Goal: Transaction & Acquisition: Purchase product/service

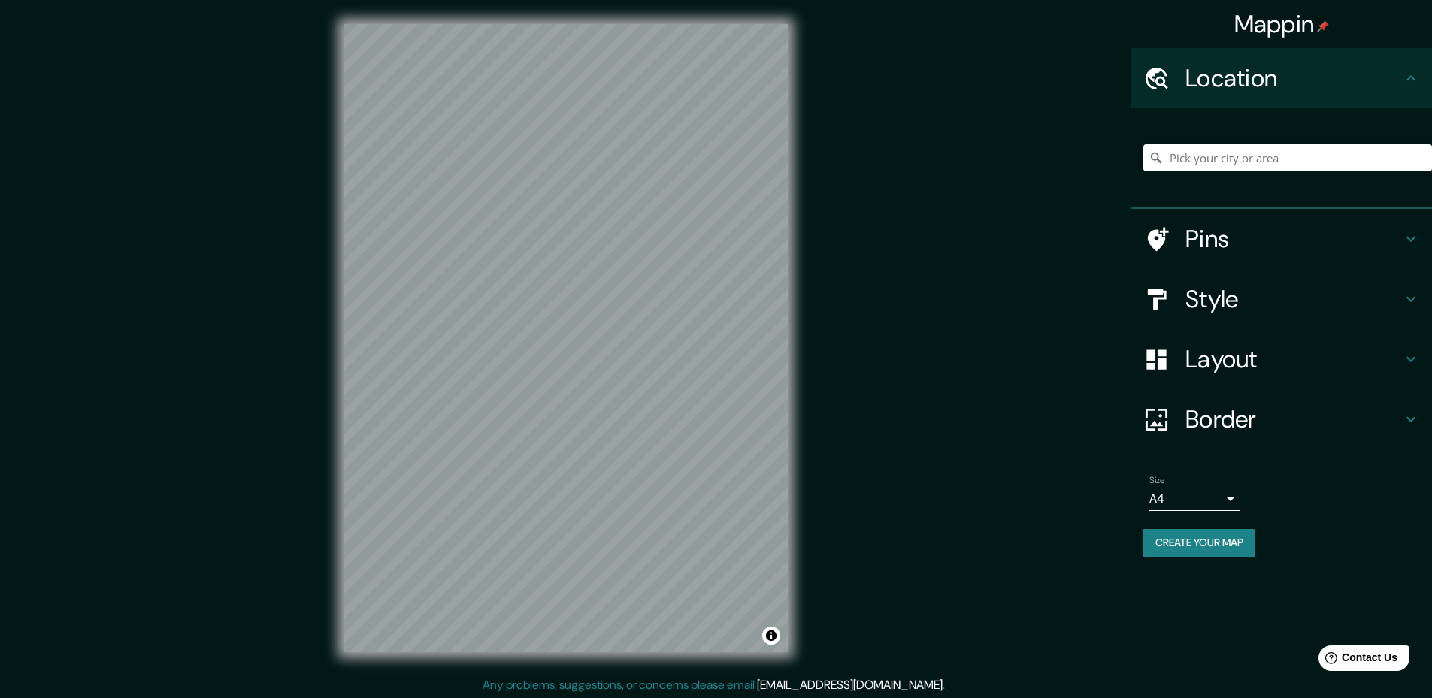
click at [1397, 296] on h4 "Style" at bounding box center [1293, 299] width 216 height 30
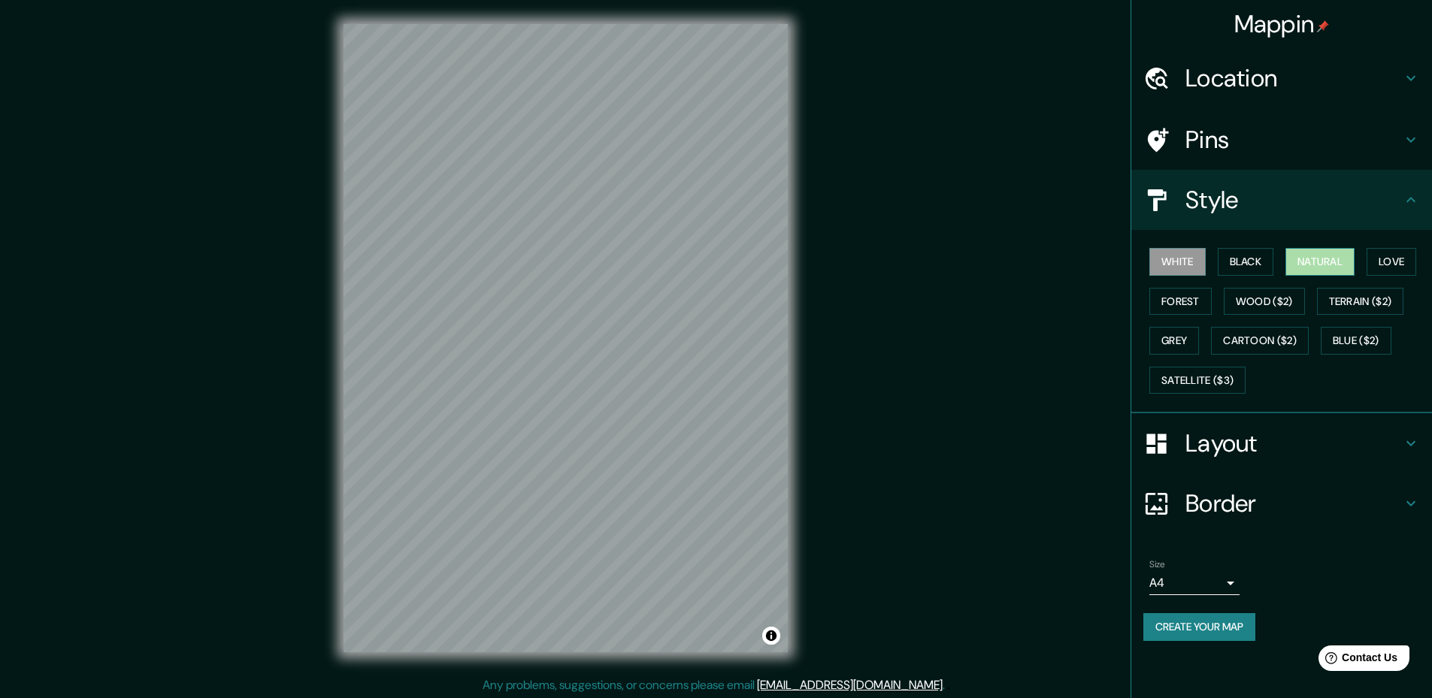
click at [1313, 268] on button "Natural" at bounding box center [1319, 262] width 69 height 28
click at [1245, 265] on button "Black" at bounding box center [1246, 262] width 56 height 28
click at [1333, 267] on button "Natural" at bounding box center [1319, 262] width 69 height 28
click at [1183, 298] on button "Forest" at bounding box center [1180, 302] width 62 height 28
click at [1316, 252] on button "Natural" at bounding box center [1319, 262] width 69 height 28
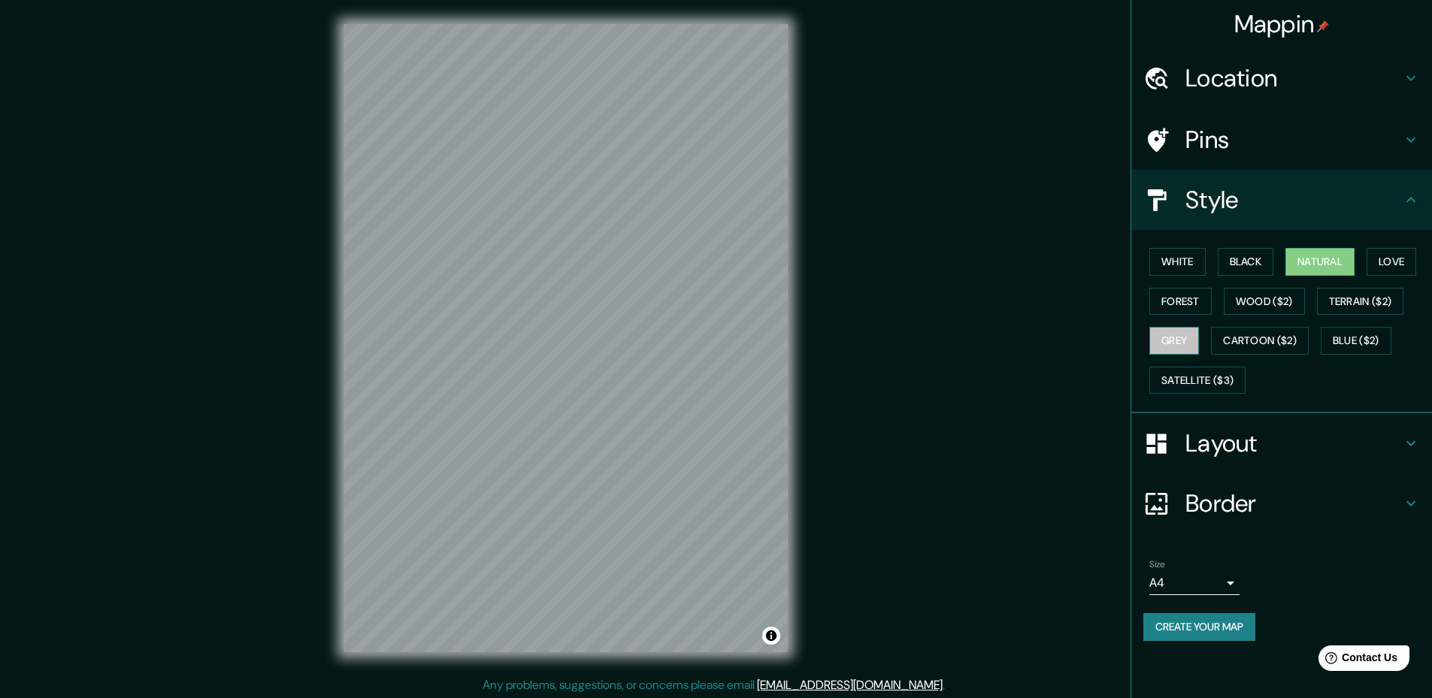
click at [1158, 332] on button "Grey" at bounding box center [1174, 341] width 50 height 28
click at [1324, 262] on button "Natural" at bounding box center [1319, 262] width 69 height 28
click at [1172, 264] on button "White" at bounding box center [1177, 262] width 56 height 28
click at [795, 328] on div "© Mapbox © OpenStreetMap Improve this map" at bounding box center [565, 338] width 492 height 676
click at [835, 451] on div "Mappin Location Pins Style White Black Natural Love Forest Wood ($2) Terrain ($…" at bounding box center [716, 350] width 1432 height 701
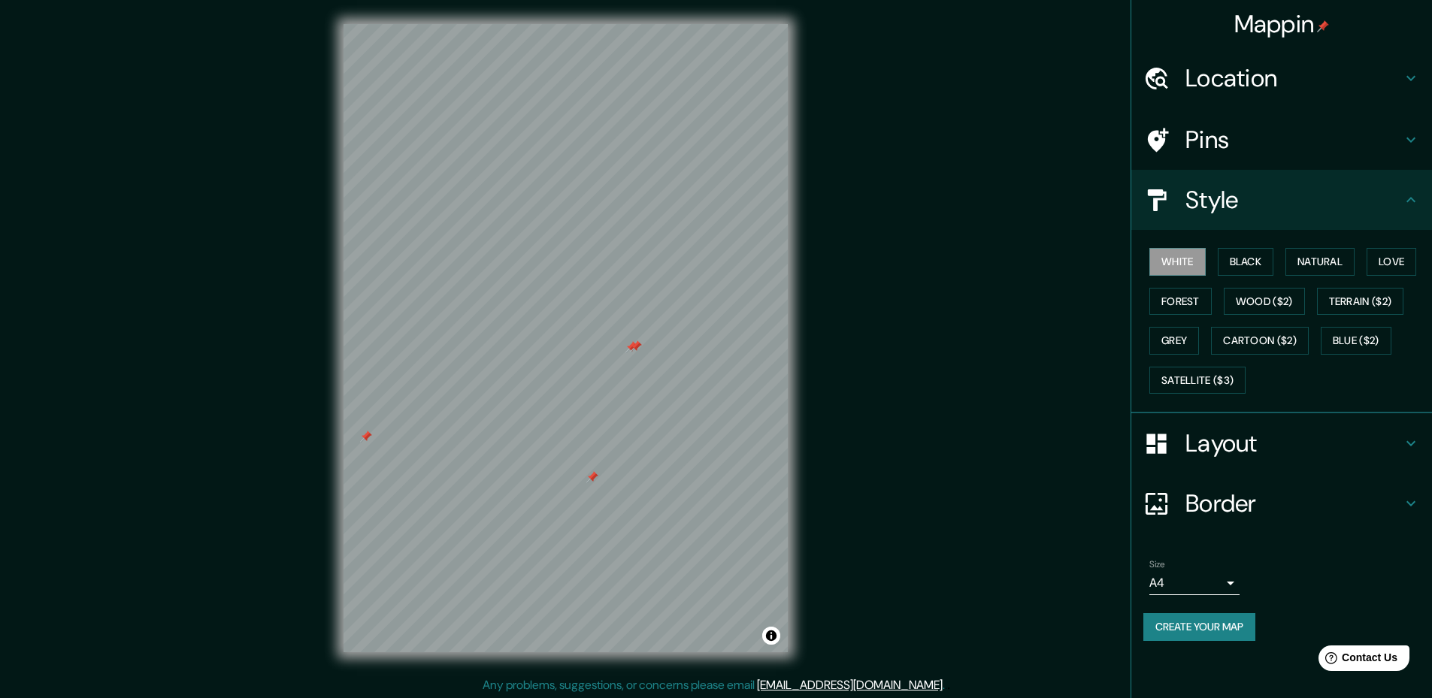
click at [1191, 620] on button "Create your map" at bounding box center [1199, 627] width 112 height 28
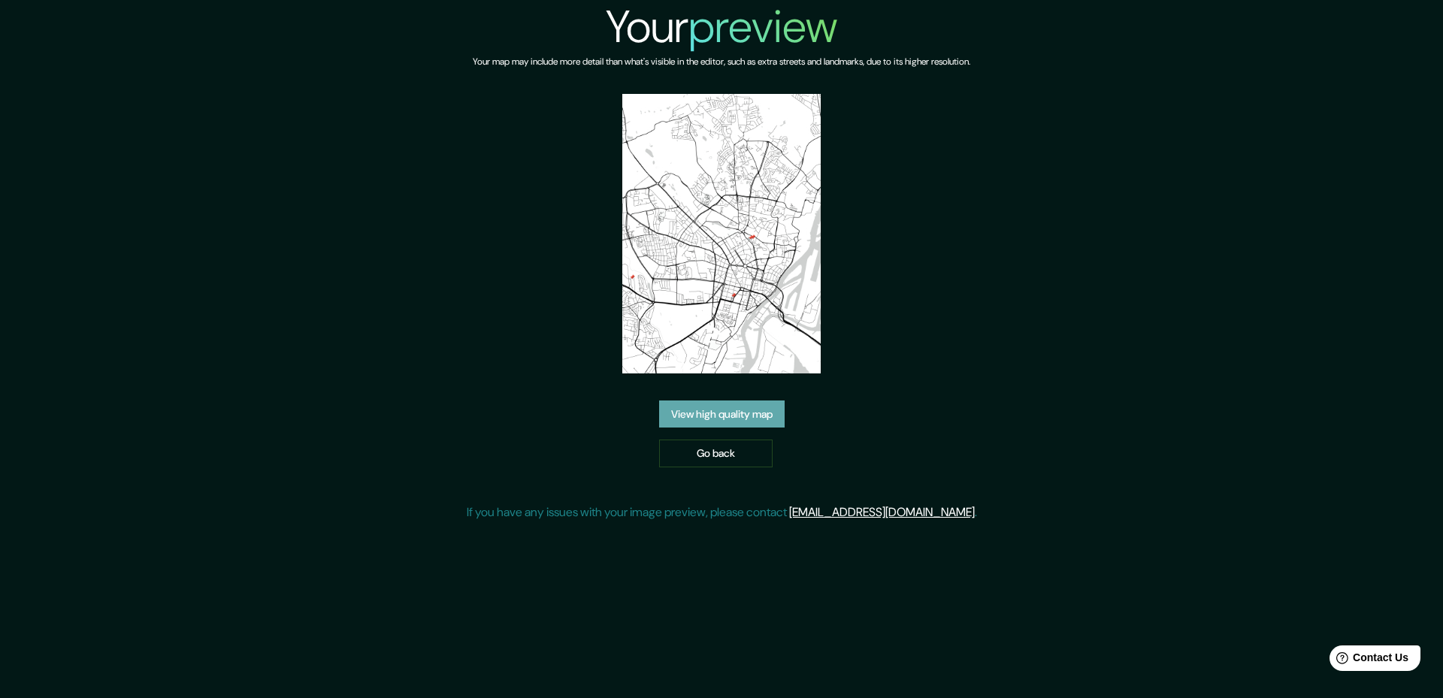
click at [715, 410] on link "View high quality map" at bounding box center [722, 415] width 126 height 28
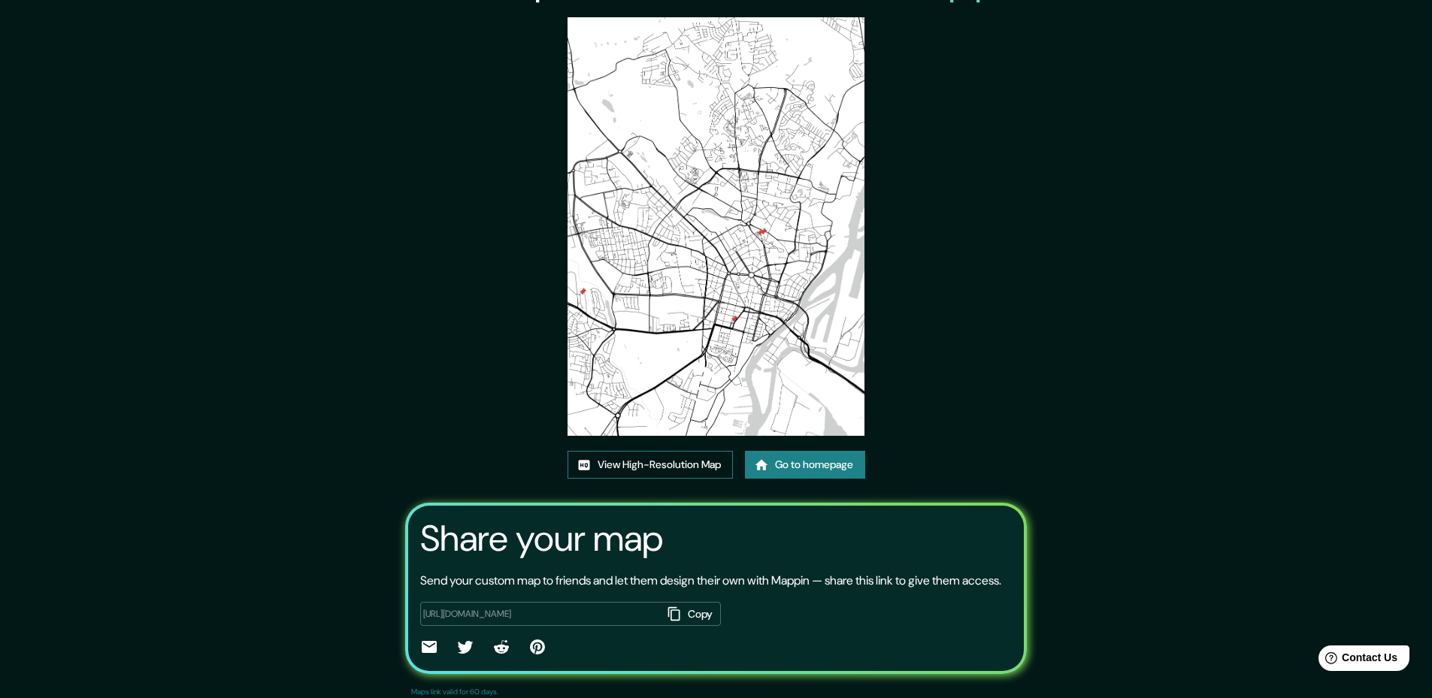
scroll to position [75, 0]
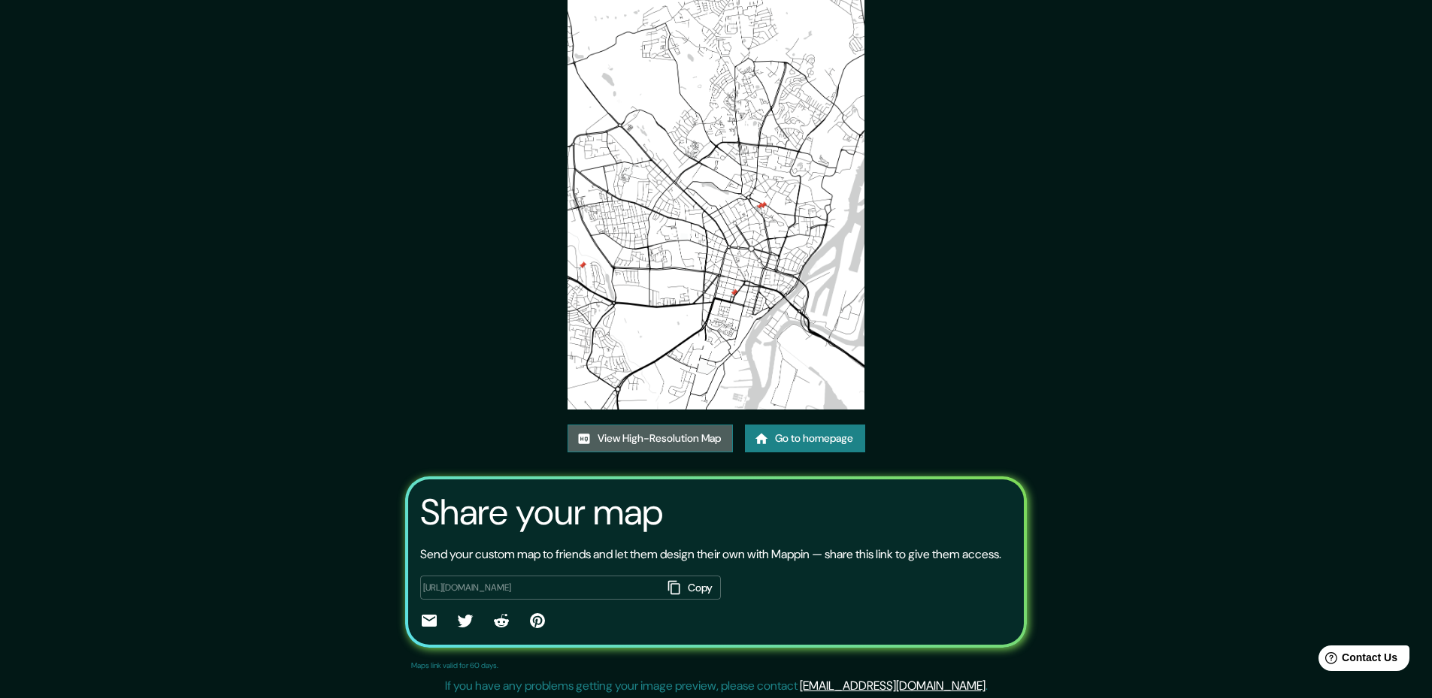
click at [643, 444] on link "View High-Resolution Map" at bounding box center [650, 439] width 165 height 28
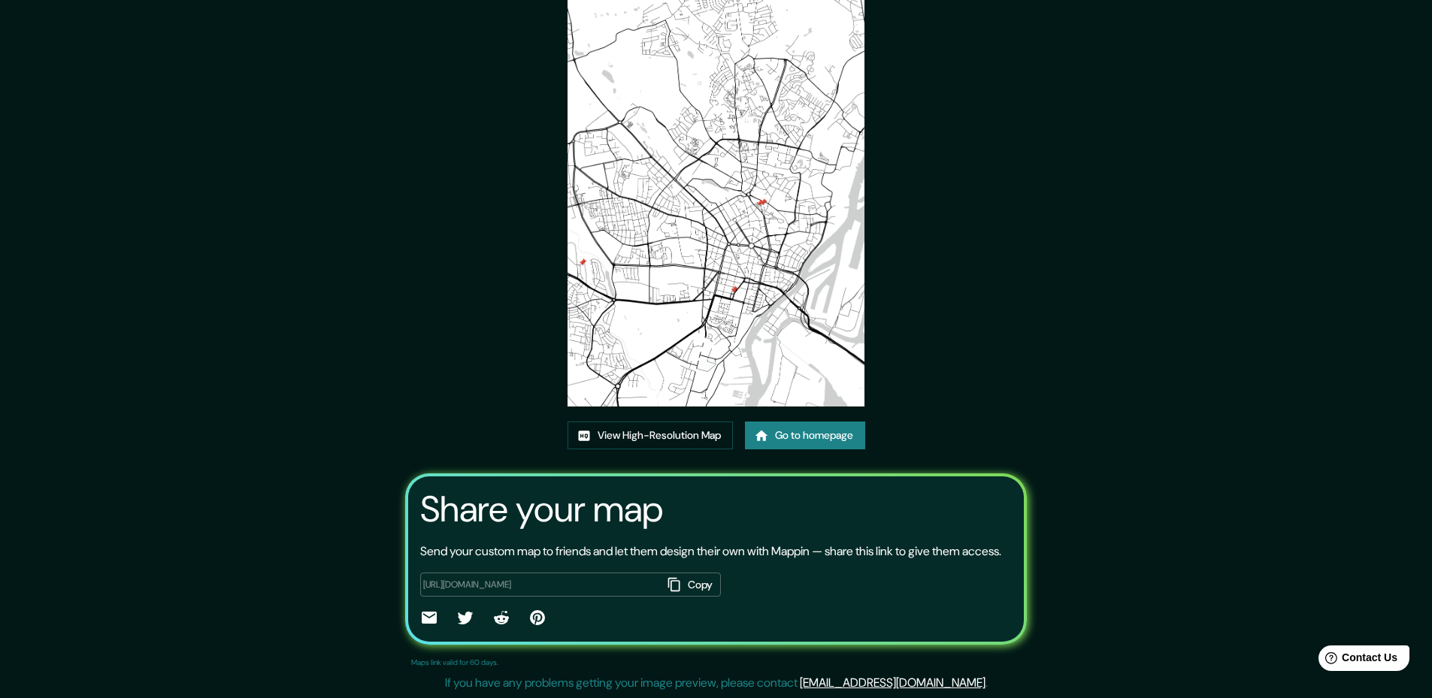
scroll to position [96, 0]
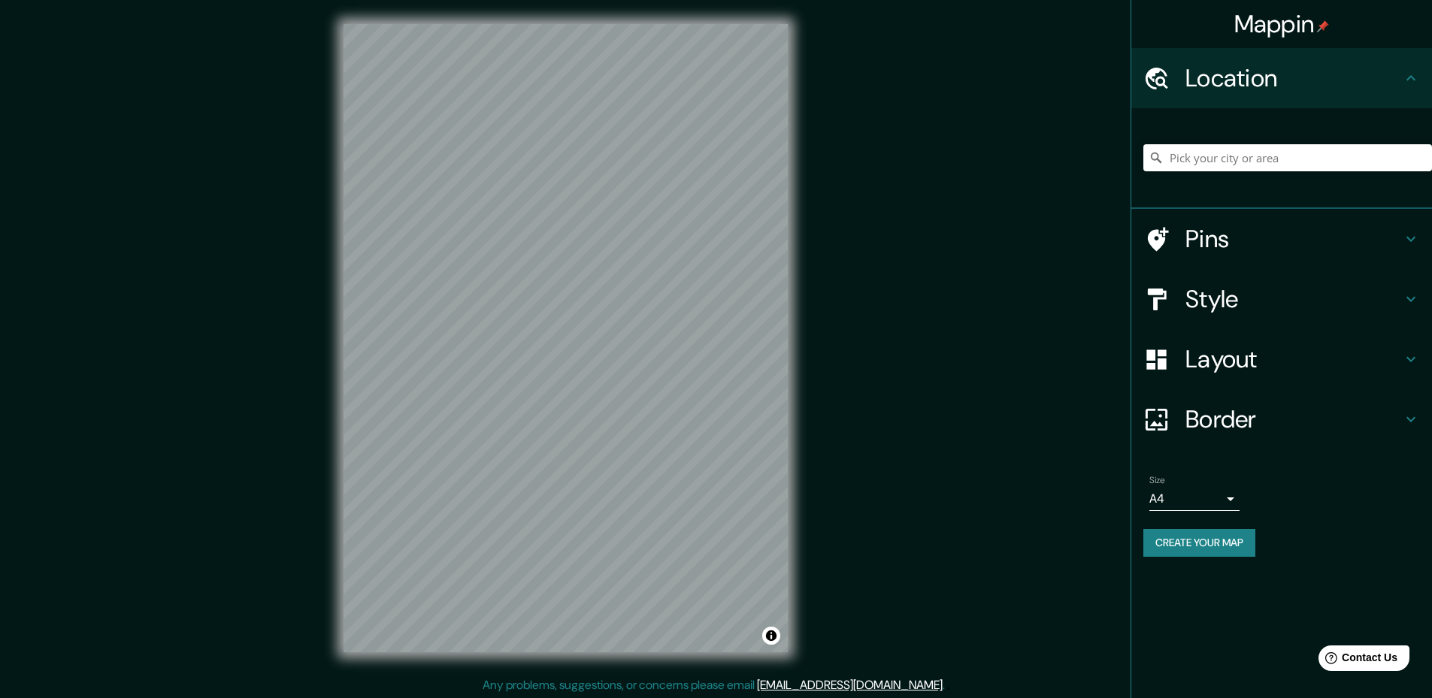
click at [664, 685] on div "Mappin Location Pins Style Layout Border Choose a border. Hint : you can make l…" at bounding box center [716, 350] width 1432 height 701
click at [1397, 285] on h4 "Style" at bounding box center [1293, 299] width 216 height 30
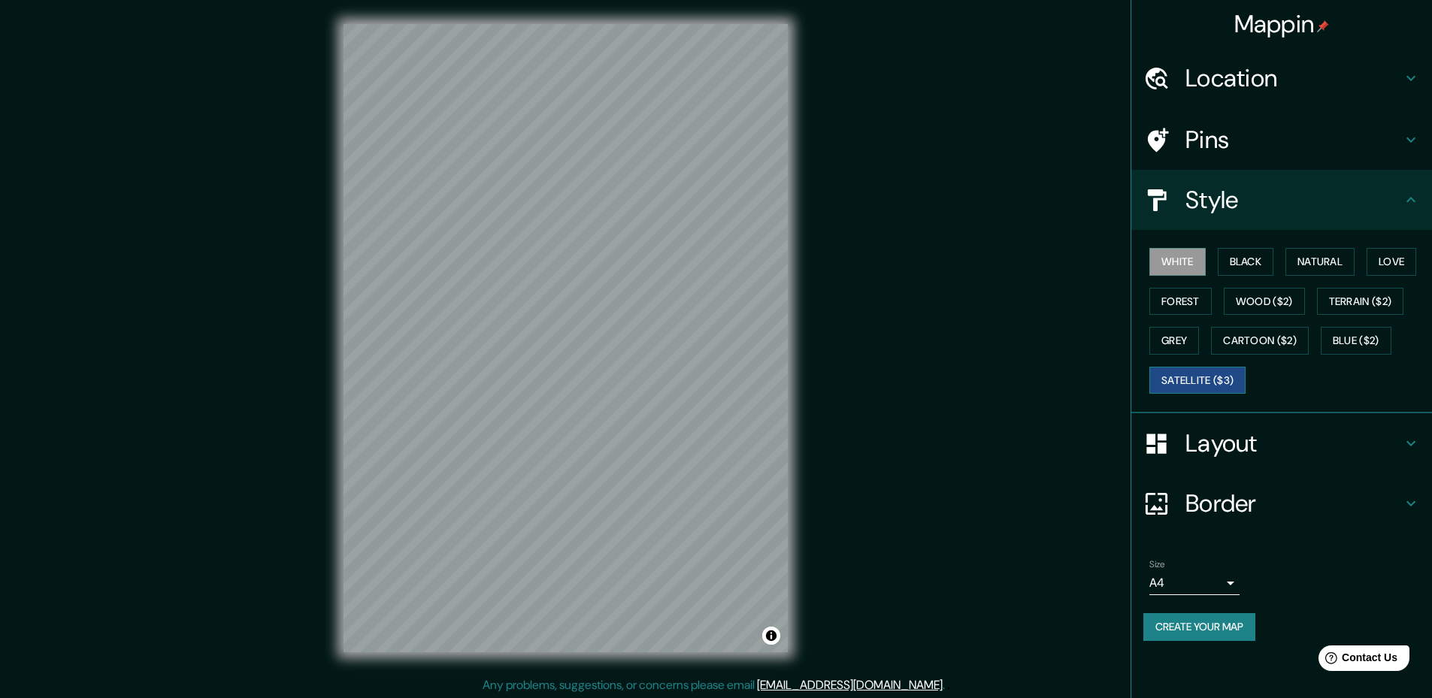
click at [1221, 382] on button "Satellite ($3)" at bounding box center [1197, 381] width 96 height 28
click at [1385, 341] on button "Blue ($2)" at bounding box center [1356, 341] width 71 height 28
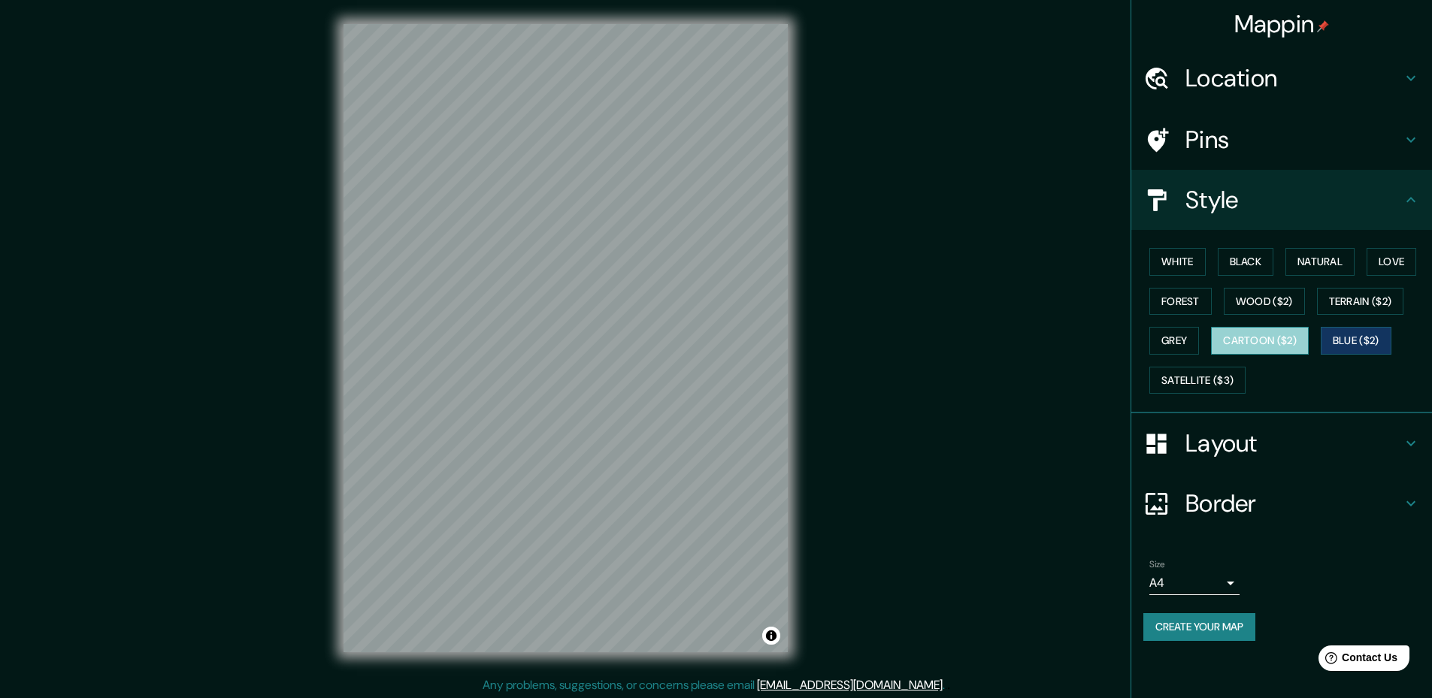
click at [1277, 347] on button "Cartoon ($2)" at bounding box center [1260, 341] width 98 height 28
click at [572, 498] on div at bounding box center [567, 500] width 12 height 12
click at [1348, 310] on button "Terrain ($2)" at bounding box center [1360, 302] width 87 height 28
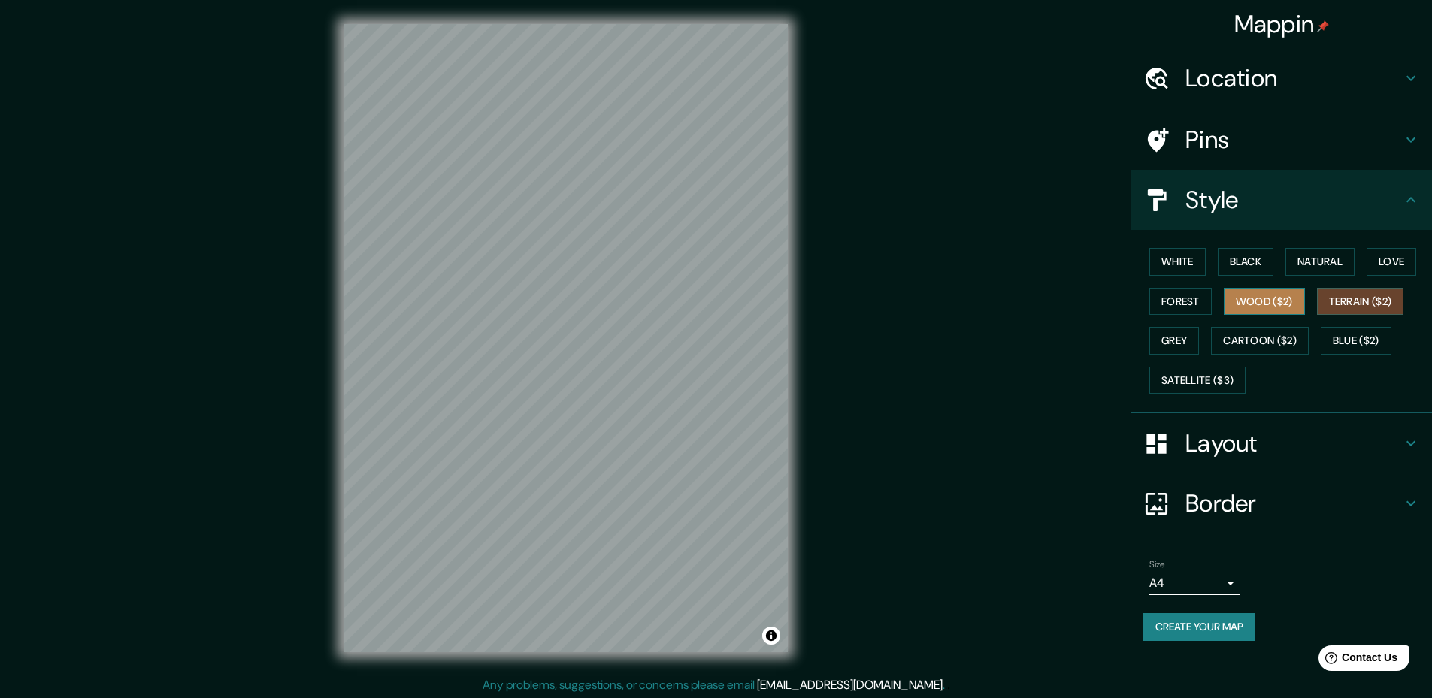
click at [1293, 298] on button "Wood ($2)" at bounding box center [1264, 302] width 81 height 28
click at [1239, 257] on button "Black" at bounding box center [1246, 262] width 56 height 28
click at [1190, 262] on button "White" at bounding box center [1177, 262] width 56 height 28
